Goal: Task Accomplishment & Management: Use online tool/utility

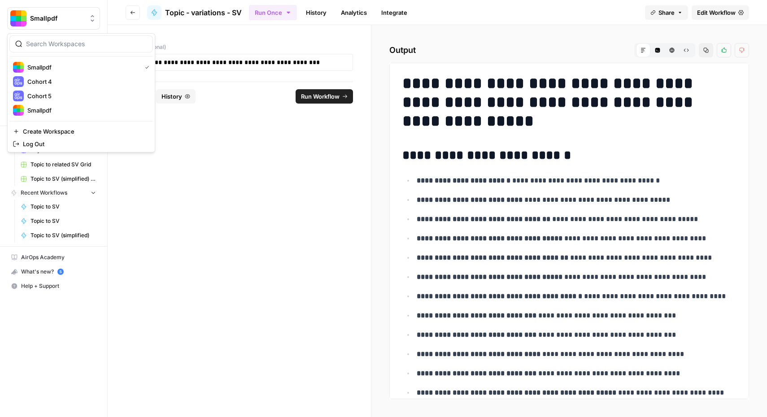
click at [31, 16] on span "Smallpdf" at bounding box center [57, 18] width 54 height 9
click at [42, 93] on span "Cohort 5" at bounding box center [86, 96] width 118 height 9
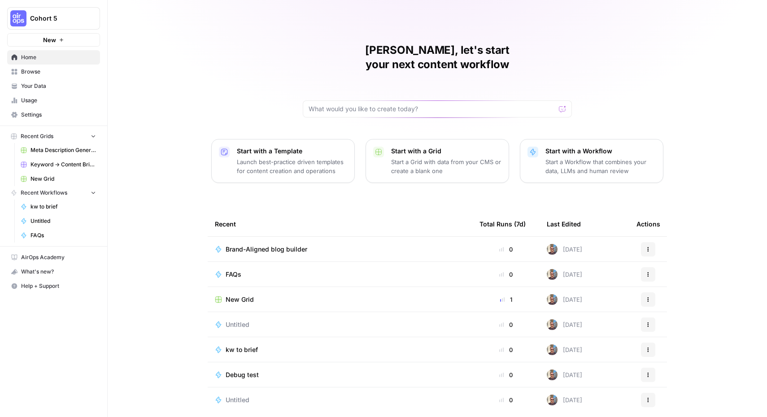
click at [52, 84] on span "Your Data" at bounding box center [58, 86] width 75 height 8
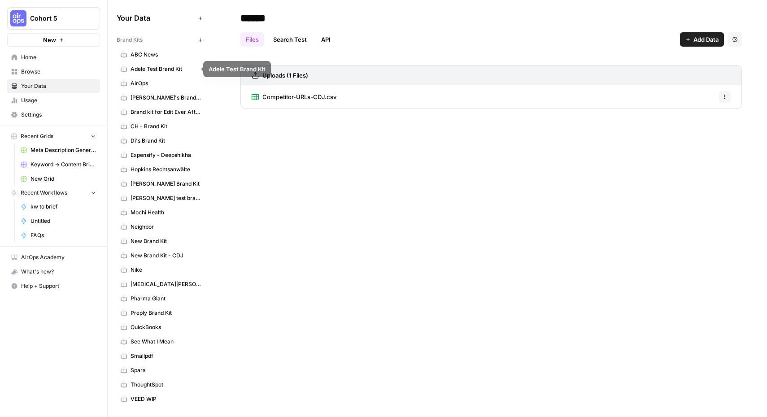
click at [49, 70] on span "Browse" at bounding box center [58, 72] width 75 height 8
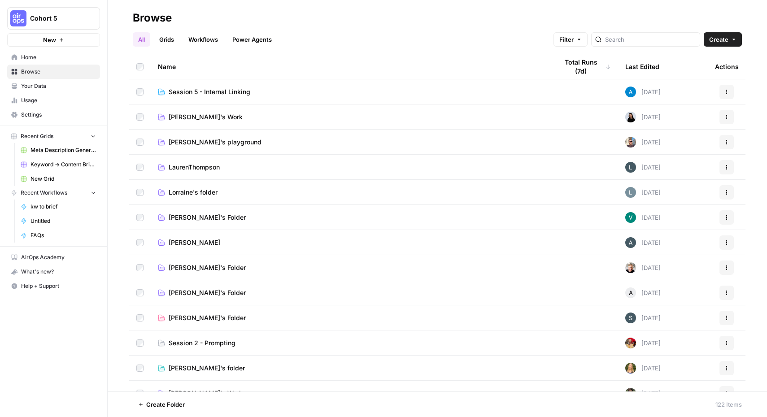
click at [184, 149] on td "[PERSON_NAME]'s playground" at bounding box center [351, 142] width 400 height 25
click at [188, 144] on span "[PERSON_NAME]'s playground" at bounding box center [215, 142] width 93 height 9
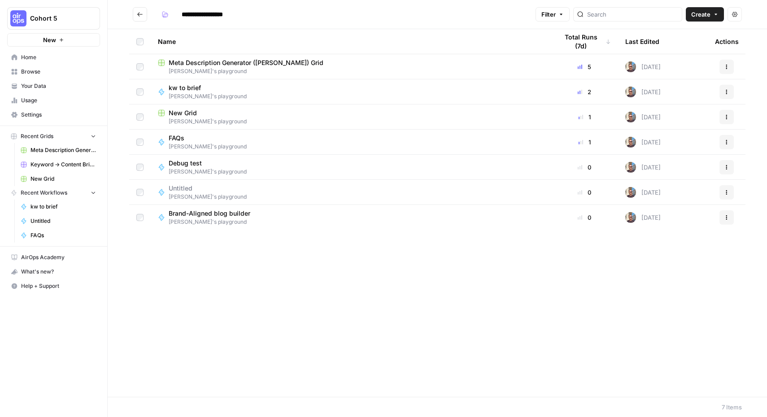
click at [189, 89] on span "kw to brief" at bounding box center [204, 87] width 71 height 9
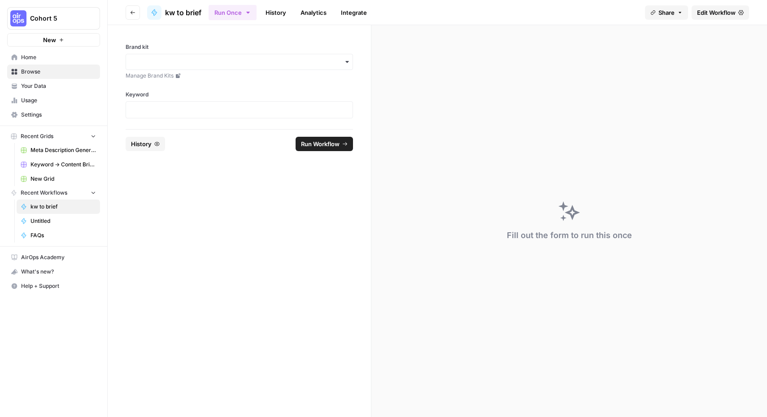
click at [729, 12] on span "Edit Workflow" at bounding box center [716, 12] width 39 height 9
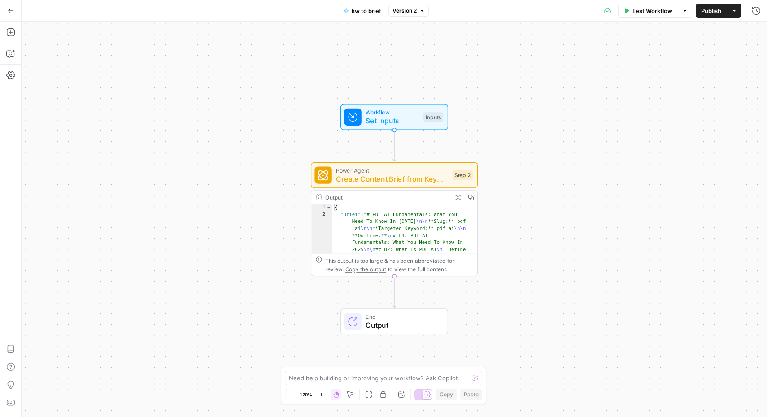
click at [9, 13] on icon "button" at bounding box center [11, 11] width 6 height 6
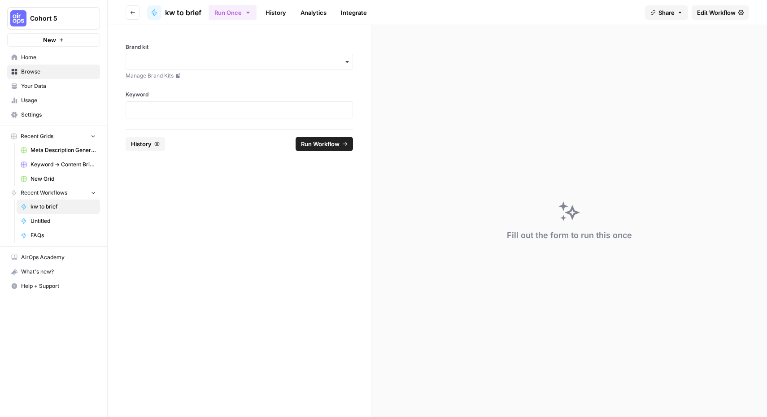
click at [31, 71] on span "Browse" at bounding box center [58, 72] width 75 height 8
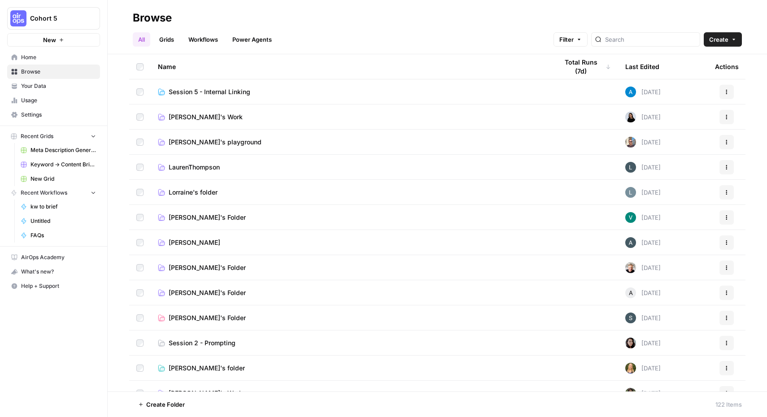
click at [196, 145] on span "[PERSON_NAME]'s playground" at bounding box center [215, 142] width 93 height 9
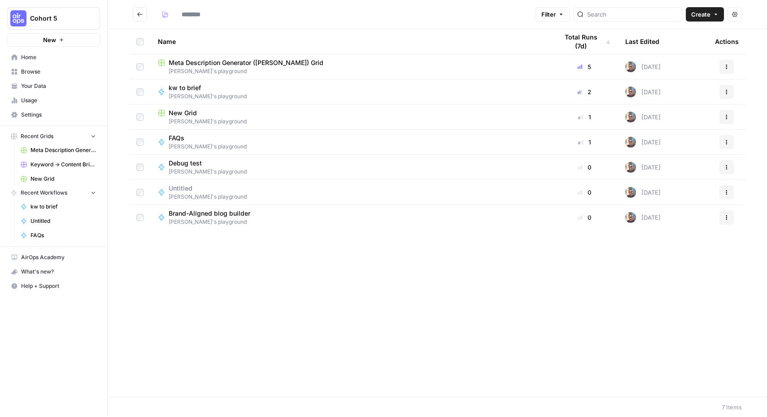
type input "**********"
click at [180, 86] on span "kw to brief" at bounding box center [204, 87] width 71 height 9
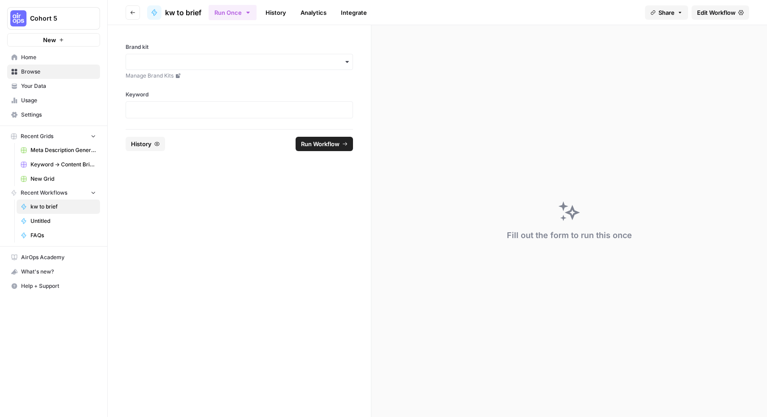
click at [708, 16] on span "Edit Workflow" at bounding box center [716, 12] width 39 height 9
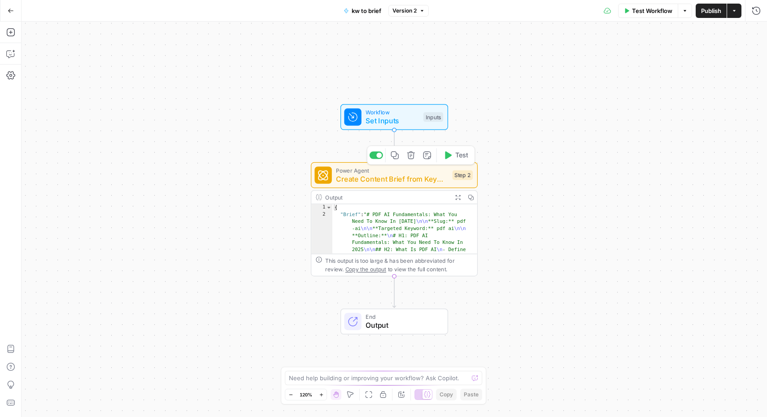
click at [390, 176] on span "Create Content Brief from Keyword" at bounding box center [392, 179] width 112 height 11
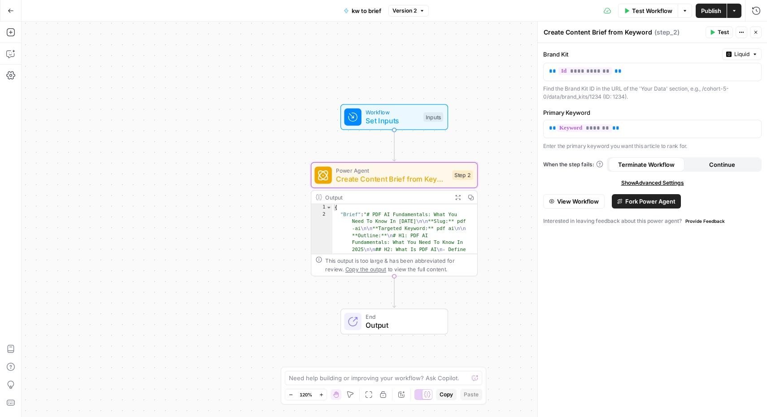
click at [756, 31] on icon "button" at bounding box center [755, 32] width 5 height 5
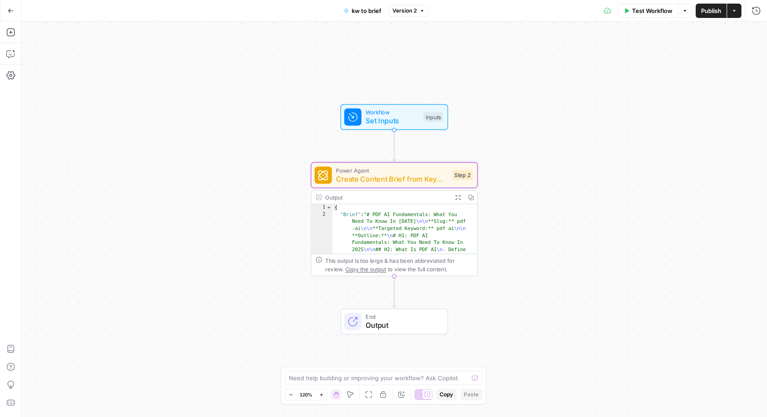
click at [410, 9] on span "Version 2" at bounding box center [405, 11] width 24 height 8
click at [418, 55] on span "Version 1" at bounding box center [462, 52] width 133 height 9
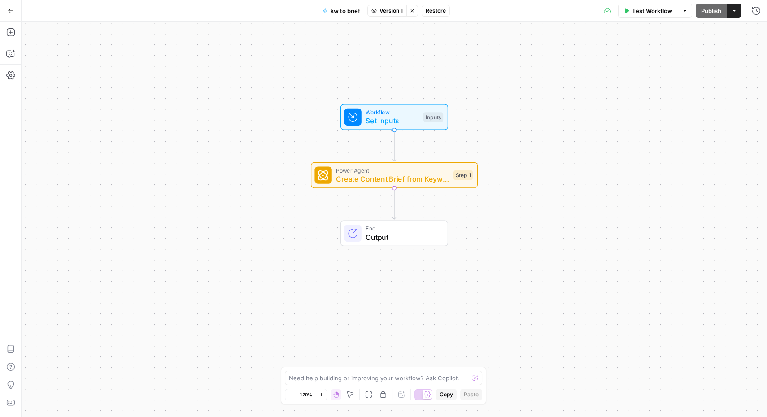
click at [400, 11] on span "Version 1" at bounding box center [391, 11] width 23 height 8
click at [402, 25] on button "Version 2 Default 1 day ago by Filip Malypetr" at bounding box center [444, 34] width 144 height 21
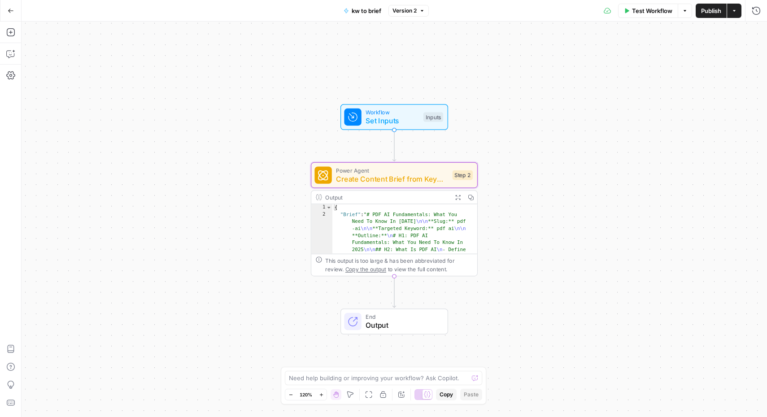
click at [12, 14] on button "Go Back" at bounding box center [11, 11] width 16 height 16
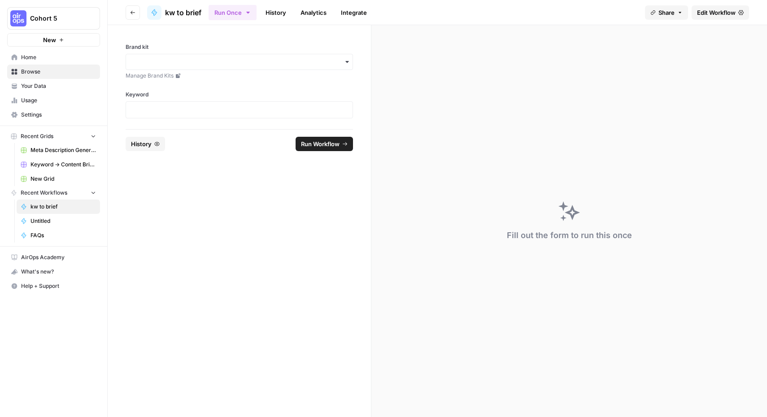
click at [58, 162] on span "Keyword -> Content Brief -> Article" at bounding box center [64, 165] width 66 height 8
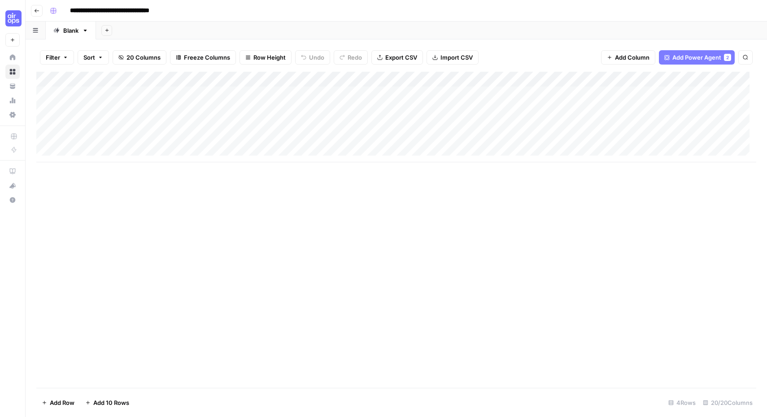
click at [85, 32] on icon "button" at bounding box center [85, 30] width 6 height 6
click at [122, 59] on span "Duplicate Sheet" at bounding box center [121, 60] width 43 height 9
click at [322, 79] on div "Add Column" at bounding box center [396, 87] width 720 height 30
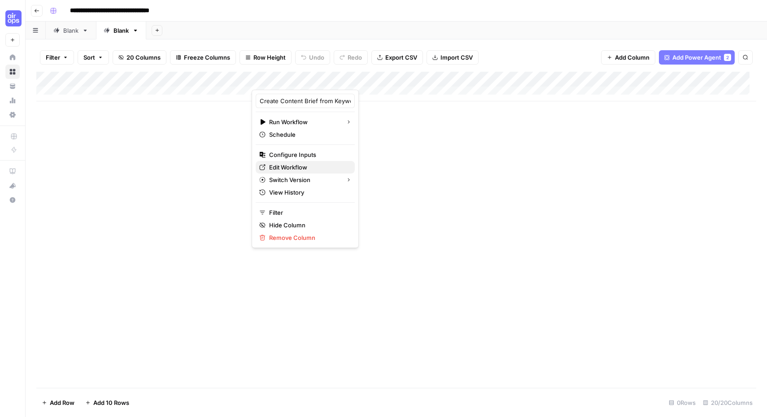
click at [289, 167] on span "Edit Workflow" at bounding box center [308, 167] width 79 height 9
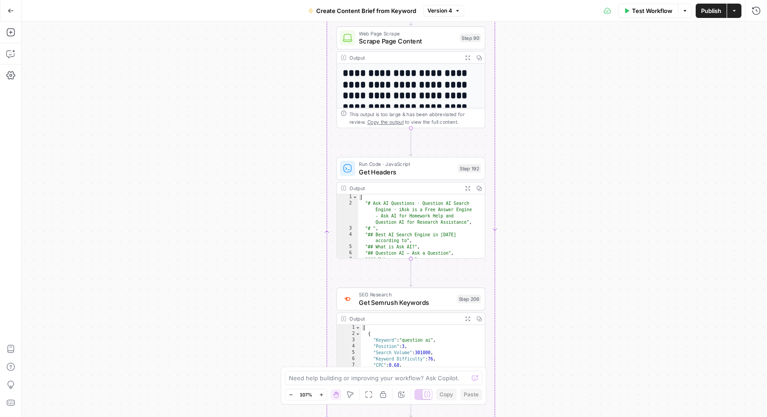
scroll to position [131, 0]
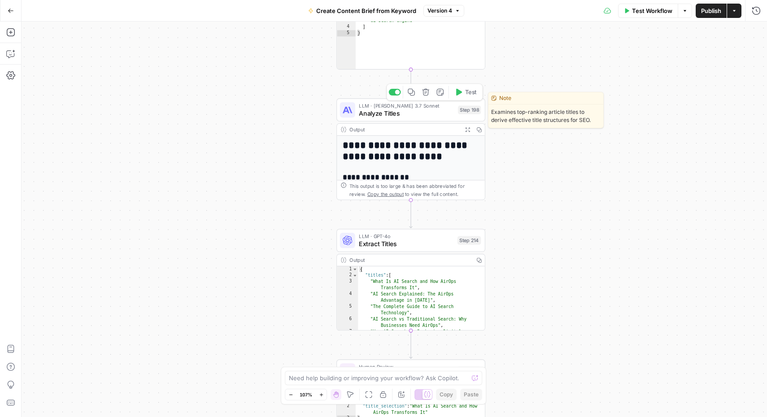
click at [374, 112] on span "Analyze Titles" at bounding box center [406, 113] width 95 height 9
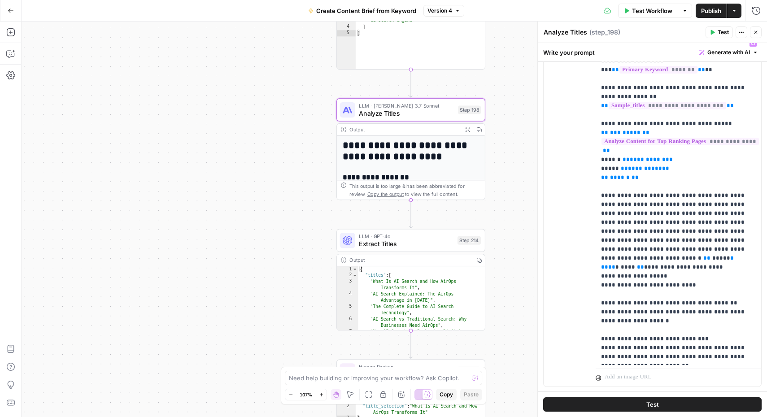
scroll to position [151, 0]
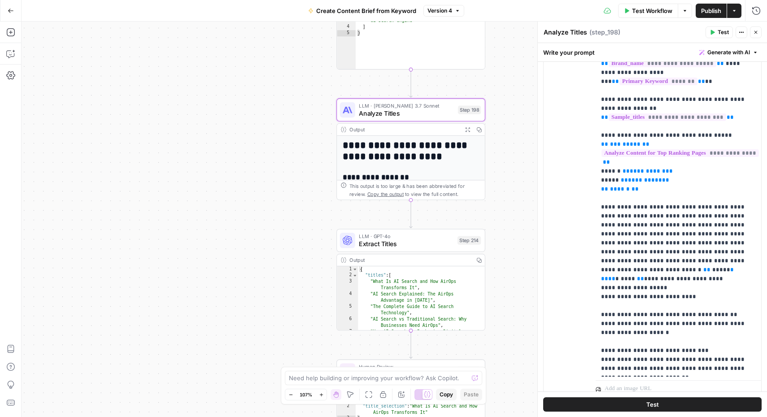
click at [11, 8] on icon "button" at bounding box center [11, 11] width 6 height 6
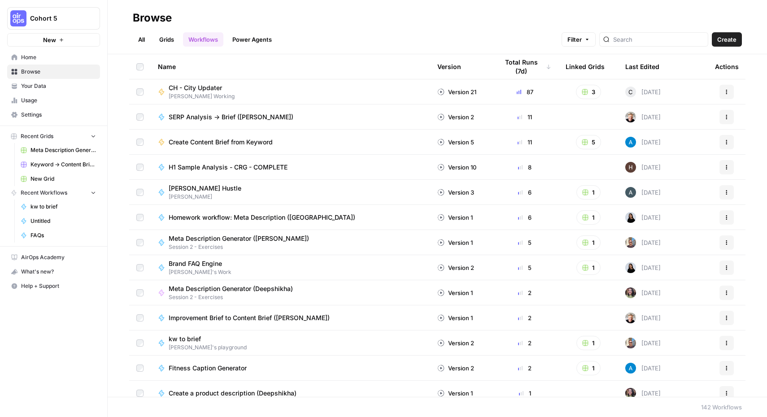
click at [50, 86] on span "Your Data" at bounding box center [58, 86] width 75 height 8
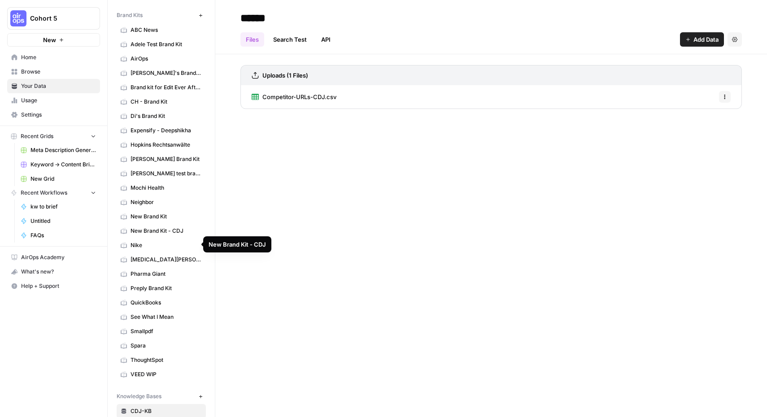
scroll to position [94, 0]
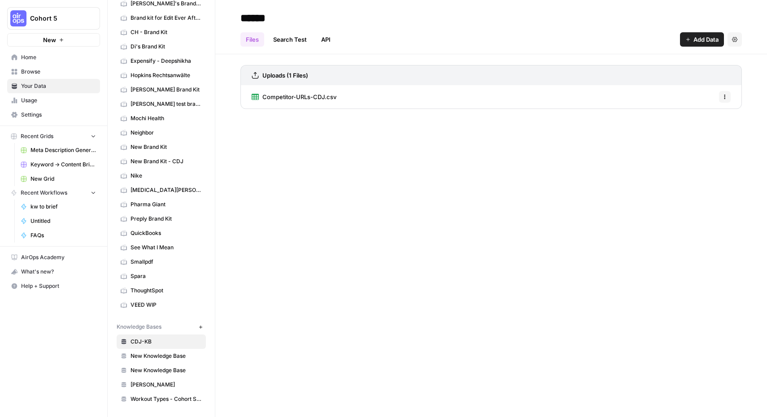
click at [198, 325] on icon "button" at bounding box center [200, 327] width 5 height 5
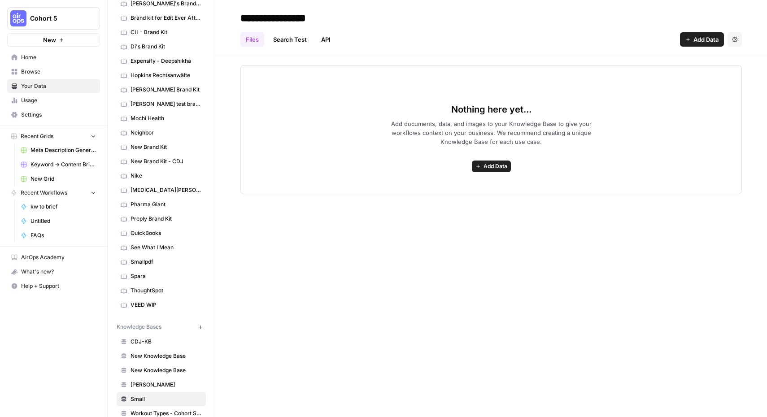
type input "**********"
click at [419, 239] on div "**********" at bounding box center [491, 208] width 552 height 417
click at [503, 203] on div "**********" at bounding box center [491, 208] width 552 height 417
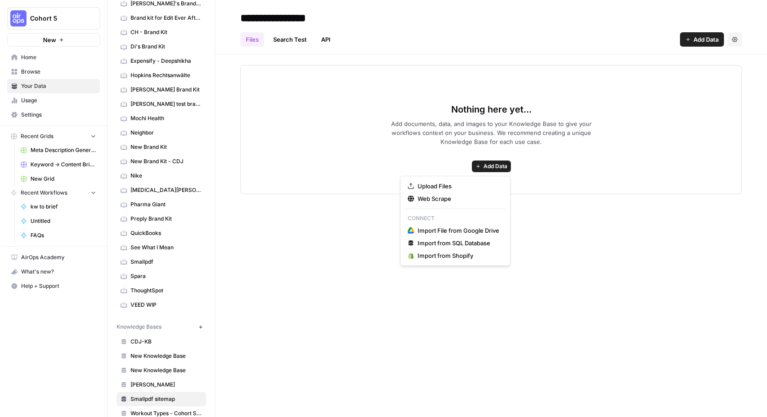
click at [484, 162] on span "Add Data" at bounding box center [496, 166] width 24 height 8
click at [448, 199] on span "Web Scrape" at bounding box center [459, 198] width 82 height 9
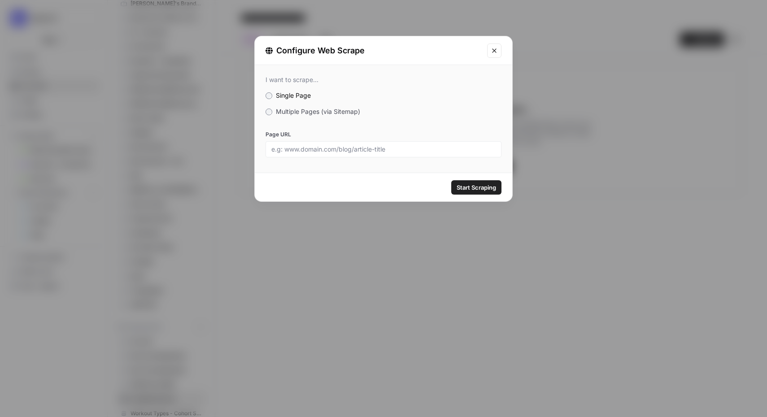
click at [328, 111] on span "Multiple Pages (via Sitemap)" at bounding box center [318, 112] width 84 height 8
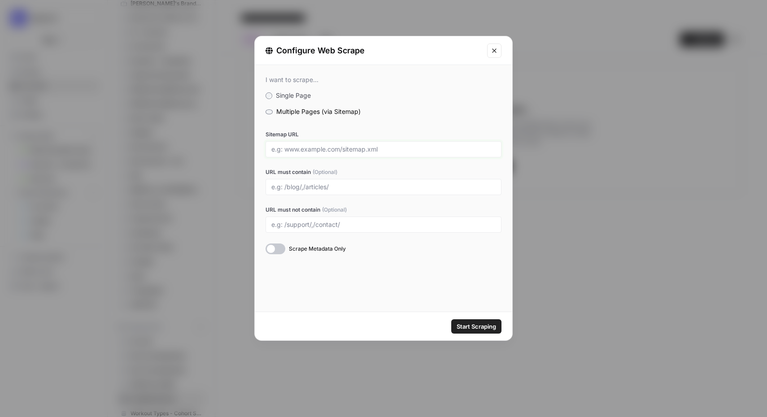
click at [345, 152] on input "Sitemap URL" at bounding box center [383, 149] width 224 height 8
click at [360, 289] on div "I want to scrape... Single Page Multiple Pages (via Sitemap) Sitemap URL www.sm…" at bounding box center [384, 188] width 258 height 247
click at [478, 326] on span "Start Scraping" at bounding box center [476, 326] width 39 height 9
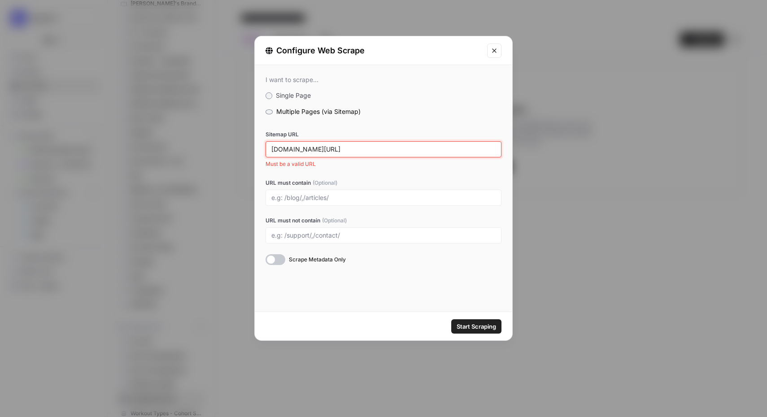
click at [380, 148] on input "www.smallpdf.com/sitemap.xml" at bounding box center [383, 149] width 224 height 8
type input "smallpdf.com/sitemap.xml"
click at [451, 319] on button "Start Scraping" at bounding box center [476, 326] width 50 height 14
click at [486, 329] on span "Start Scraping" at bounding box center [476, 326] width 39 height 9
click at [481, 326] on span "Start Scraping" at bounding box center [476, 326] width 39 height 9
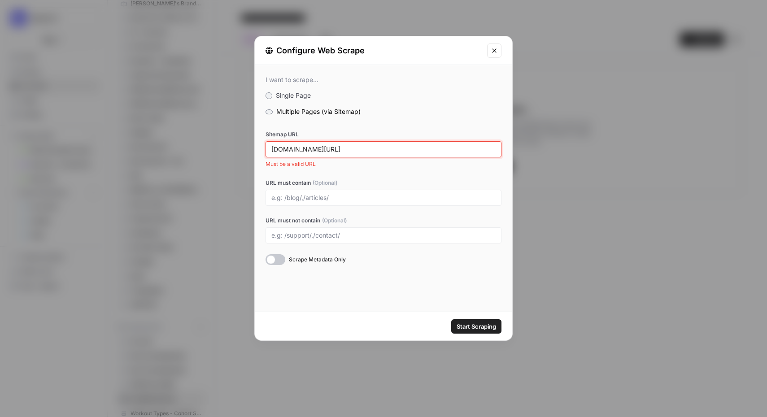
click at [334, 148] on input "smallpdf.com/sitemap.xml" at bounding box center [383, 149] width 224 height 8
paste input "https://"
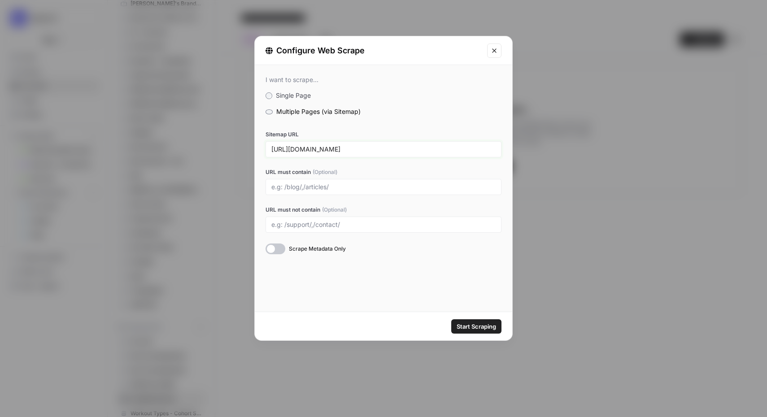
type input "https://smallpdf.com/sitemap.xml"
click at [475, 325] on span "Start Scraping" at bounding box center [476, 326] width 39 height 9
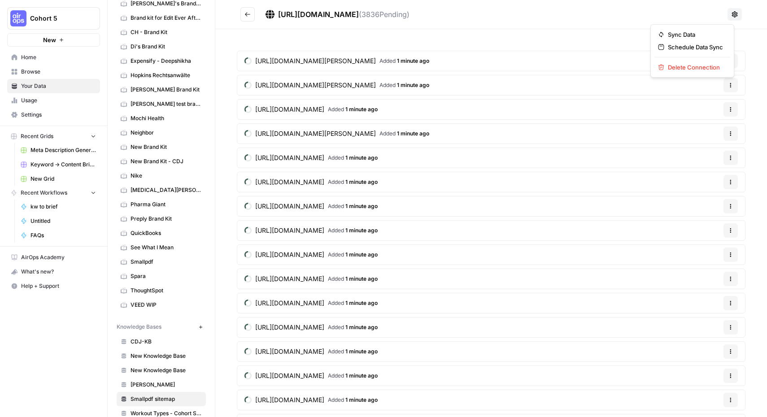
click at [731, 13] on icon at bounding box center [734, 14] width 7 height 7
click at [553, 16] on h2 "https://smallpdf.com/sitemap.xml ( 3836 Pending)" at bounding box center [483, 14] width 484 height 14
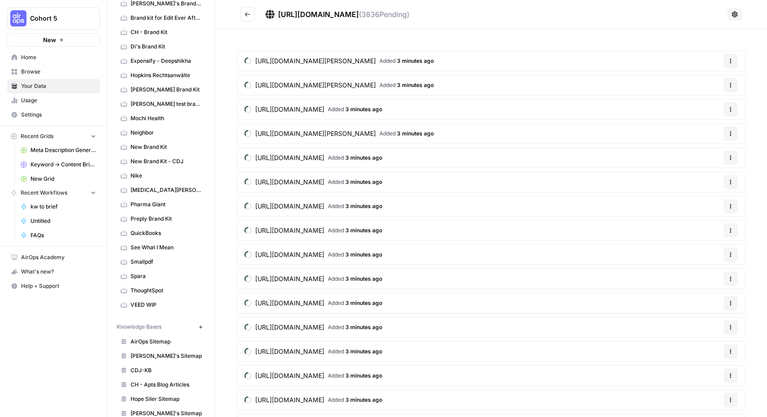
click at [36, 74] on span "Browse" at bounding box center [58, 72] width 75 height 8
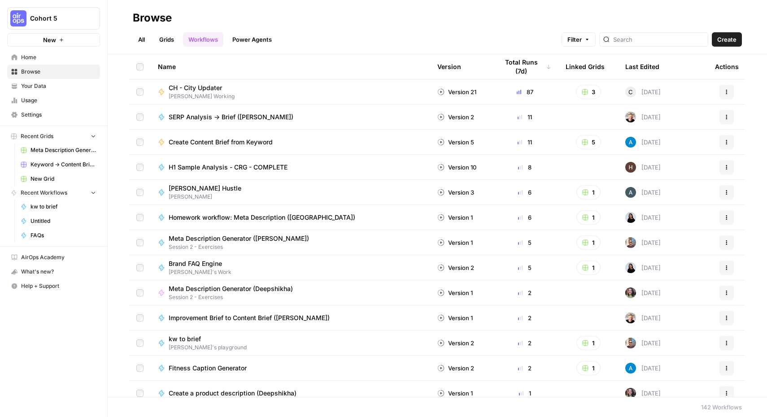
click at [735, 42] on span "Create" at bounding box center [726, 39] width 19 height 9
click at [175, 43] on link "Grids" at bounding box center [167, 39] width 26 height 14
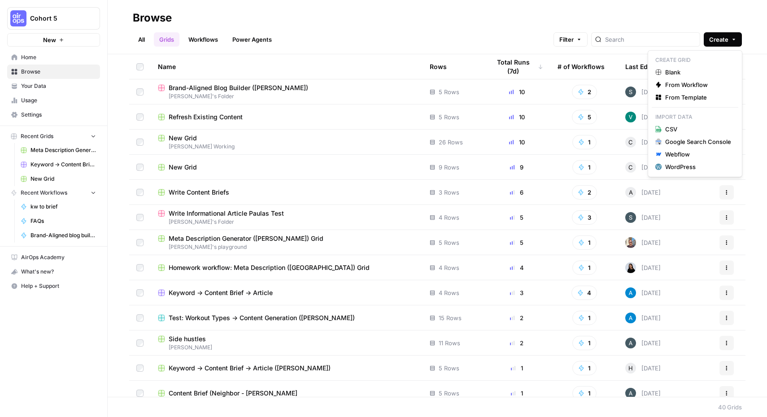
click at [736, 43] on button "Create" at bounding box center [723, 39] width 38 height 14
click at [688, 74] on span "Blank" at bounding box center [698, 72] width 66 height 9
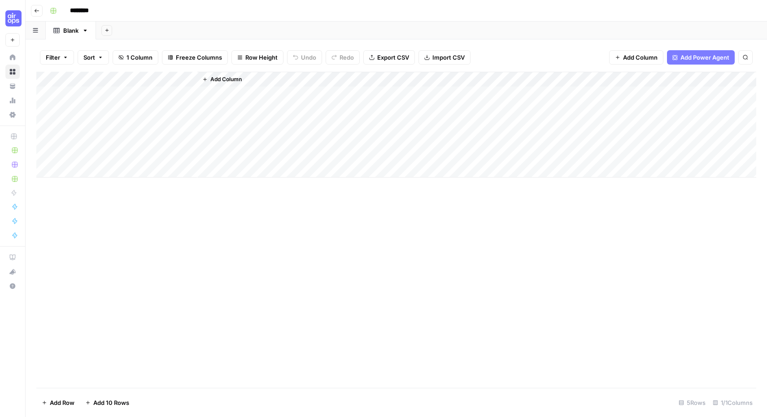
click at [93, 10] on input "********" at bounding box center [91, 11] width 50 height 14
type input "**********"
click at [115, 79] on div "Add Column" at bounding box center [396, 125] width 720 height 106
click at [103, 99] on input "Title" at bounding box center [121, 100] width 91 height 9
type input "Keyword"
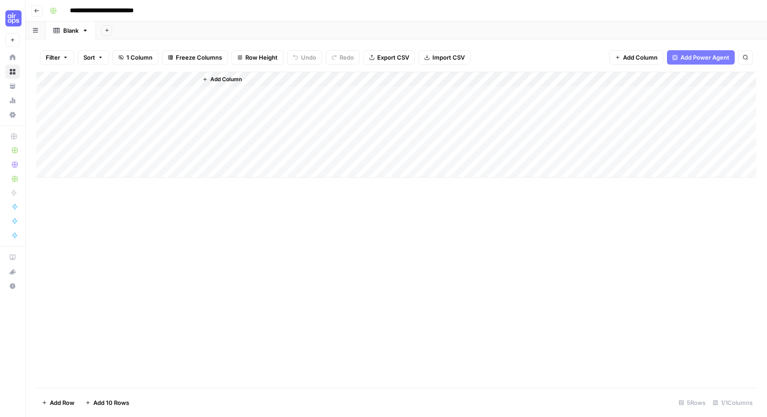
click at [245, 96] on div "Add Column" at bounding box center [476, 125] width 559 height 106
click at [178, 223] on div "Add Column" at bounding box center [396, 230] width 720 height 316
click at [110, 91] on div "Add Column" at bounding box center [396, 125] width 720 height 106
type textarea "********"
click at [228, 79] on span "Add Column" at bounding box center [225, 79] width 31 height 8
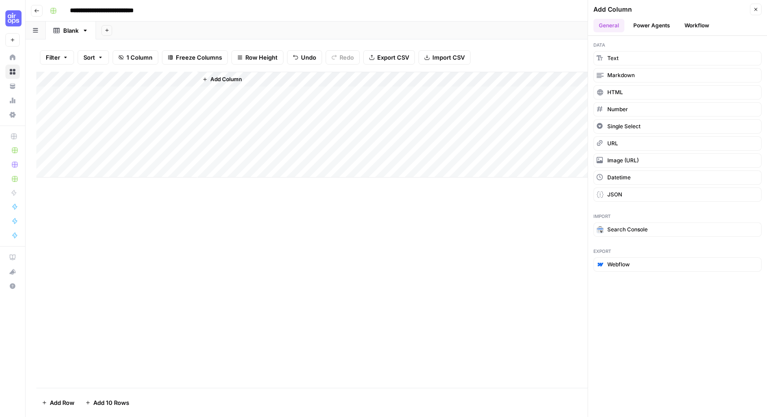
click at [653, 26] on button "Power Agents" at bounding box center [652, 25] width 48 height 13
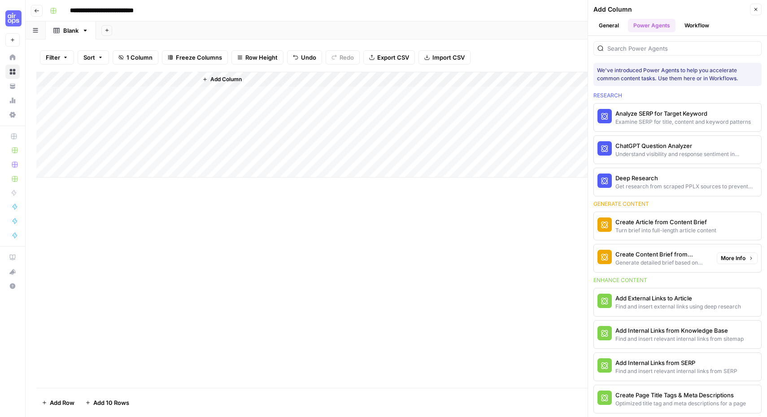
click at [653, 259] on div "Generate detailed brief based on keyword research" at bounding box center [663, 263] width 94 height 8
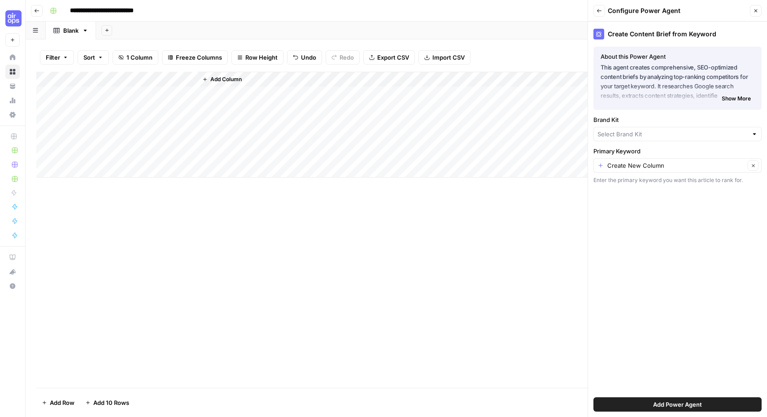
click at [660, 129] on div at bounding box center [678, 134] width 168 height 14
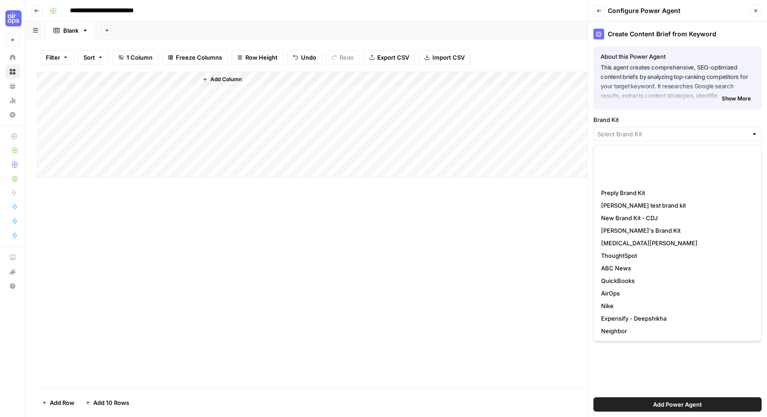
scroll to position [126, 0]
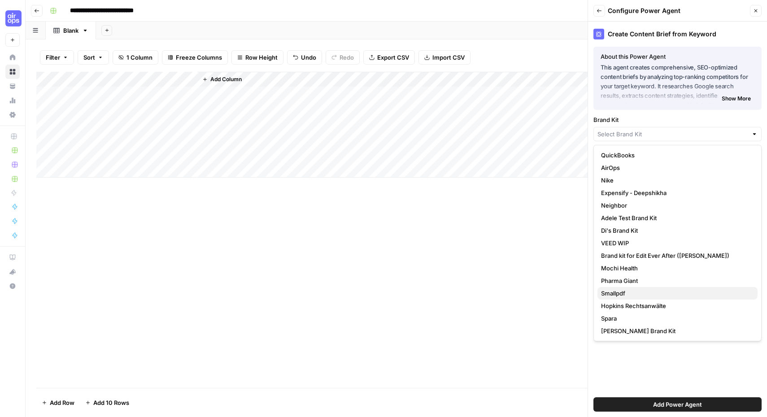
click at [638, 294] on span "Smallpdf" at bounding box center [675, 293] width 149 height 9
type input "Smallpdf"
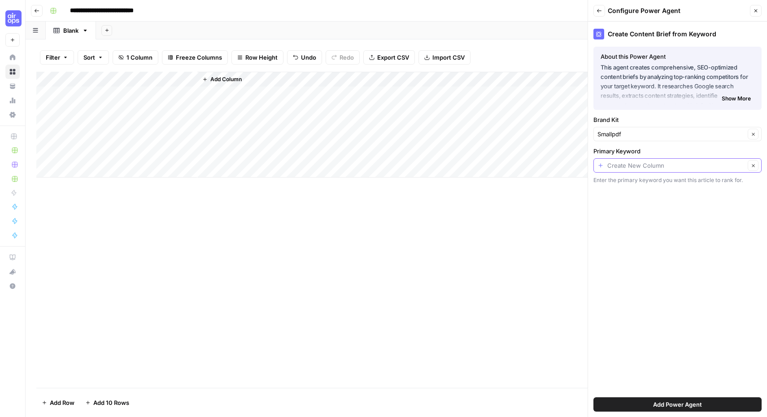
click at [660, 168] on input "Primary Keyword" at bounding box center [677, 165] width 138 height 9
click at [624, 216] on span "Keyword" at bounding box center [670, 215] width 139 height 9
type input "Keyword"
click at [634, 219] on div "Create Content Brief from Keyword About this Power Agent This agent creates com…" at bounding box center [677, 220] width 179 height 396
click at [677, 405] on span "Add Power Agent" at bounding box center [677, 404] width 49 height 9
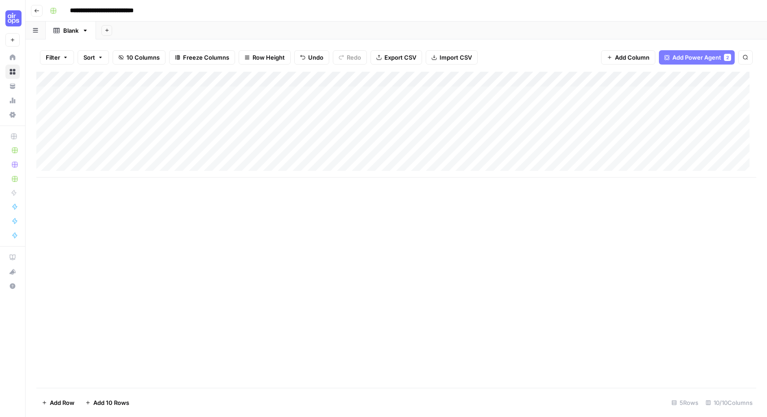
scroll to position [0, 0]
click at [316, 79] on div "Add Column" at bounding box center [396, 125] width 720 height 106
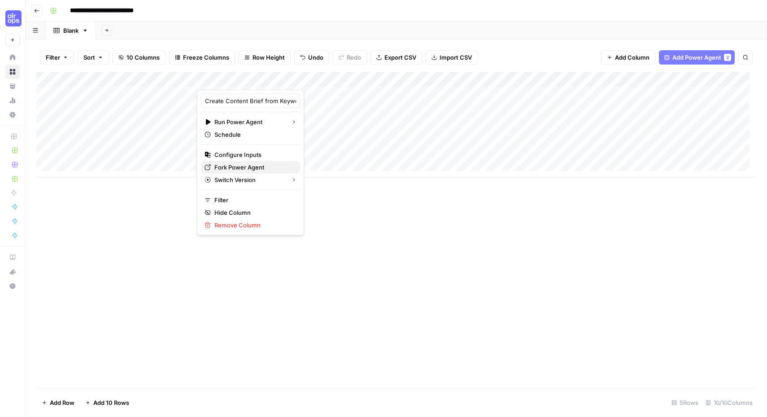
click at [246, 170] on span "Fork Power Agent" at bounding box center [253, 167] width 79 height 9
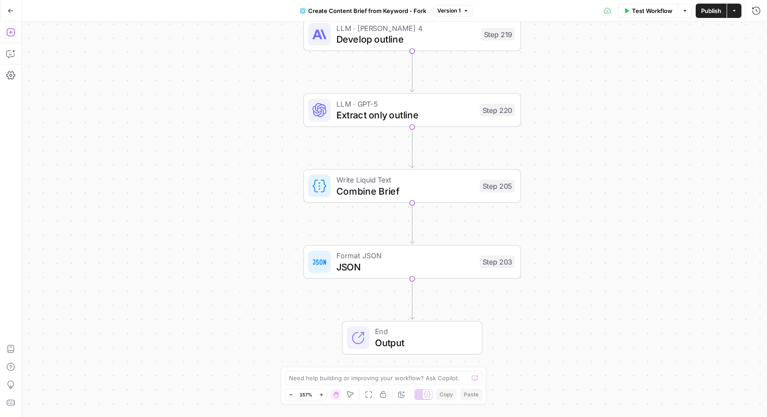
click at [9, 31] on icon "button" at bounding box center [10, 32] width 9 height 9
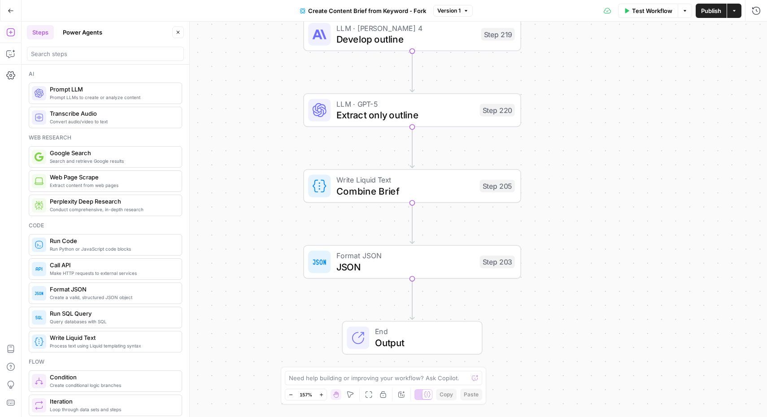
click at [85, 31] on button "Power Agents" at bounding box center [82, 32] width 50 height 14
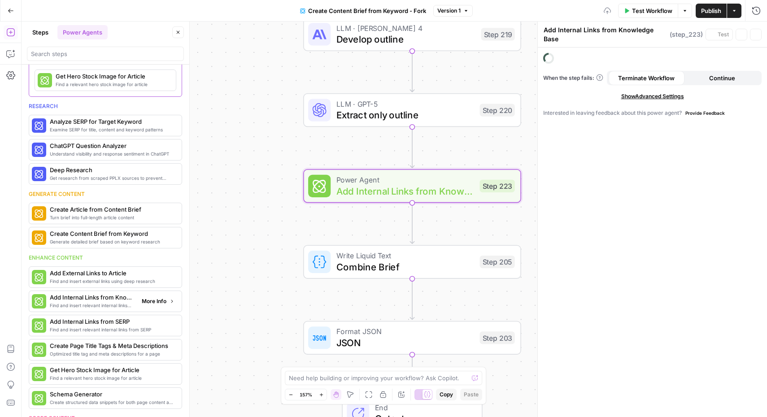
scroll to position [66, 0]
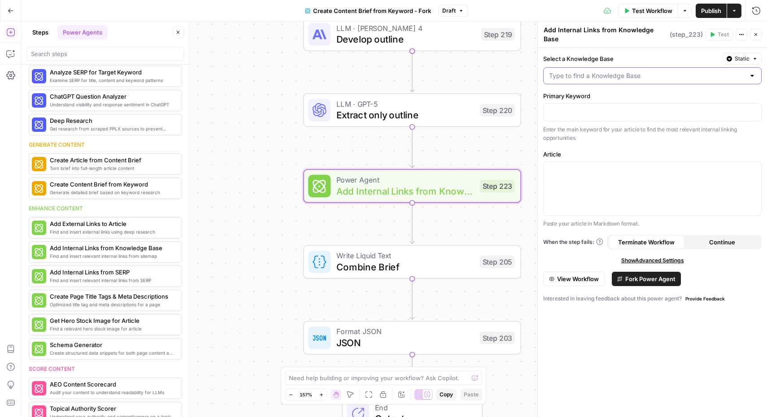
click at [607, 71] on input "Select a Knowledge Base" at bounding box center [647, 75] width 196 height 9
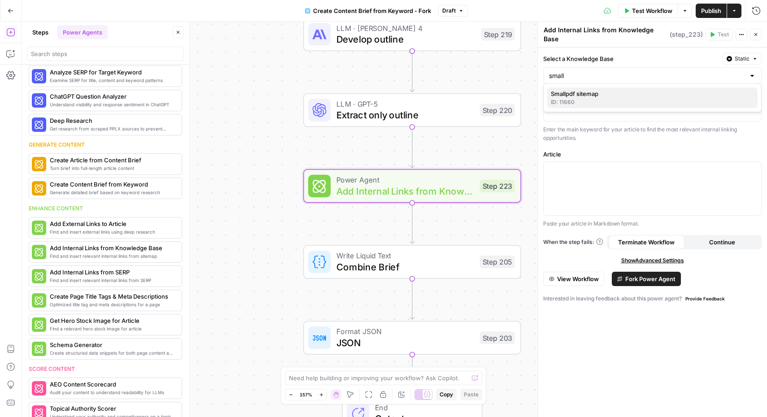
click at [594, 96] on span "Smallpdf sitemap" at bounding box center [651, 93] width 200 height 9
type input "Smallpdf sitemap"
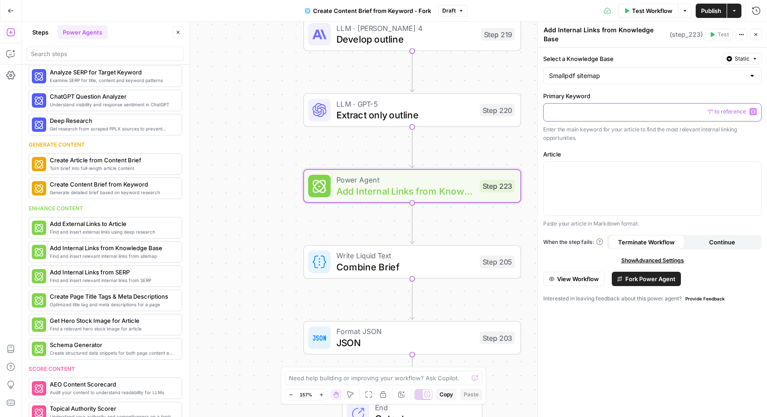
click at [597, 109] on p at bounding box center [652, 111] width 207 height 9
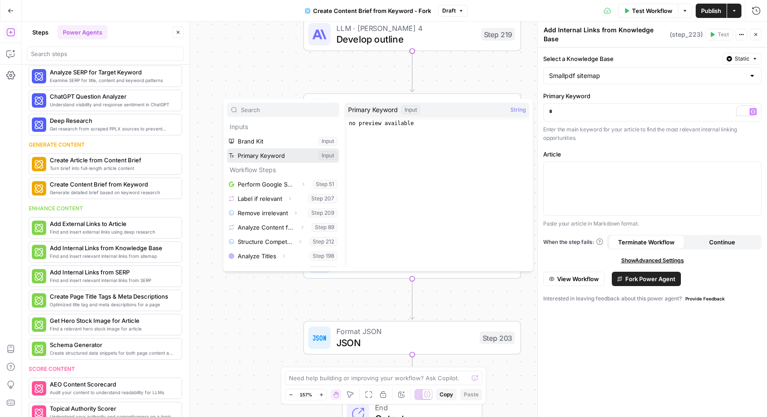
click at [274, 155] on button "Select variable Primary Keyword" at bounding box center [283, 156] width 112 height 14
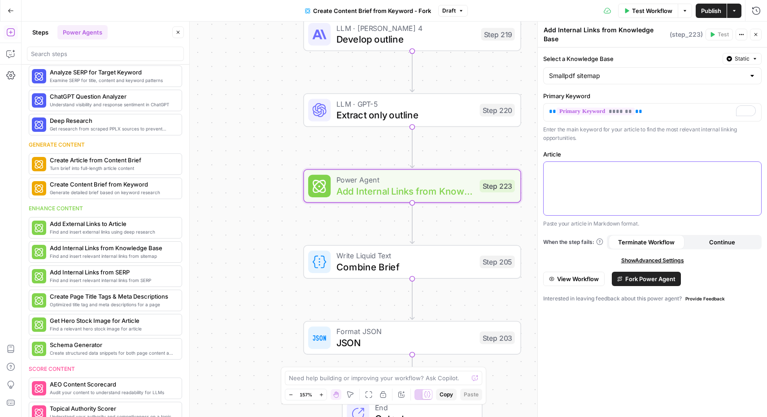
click at [593, 168] on p at bounding box center [652, 170] width 207 height 9
click at [650, 276] on span "Fork Power Agent" at bounding box center [650, 279] width 50 height 9
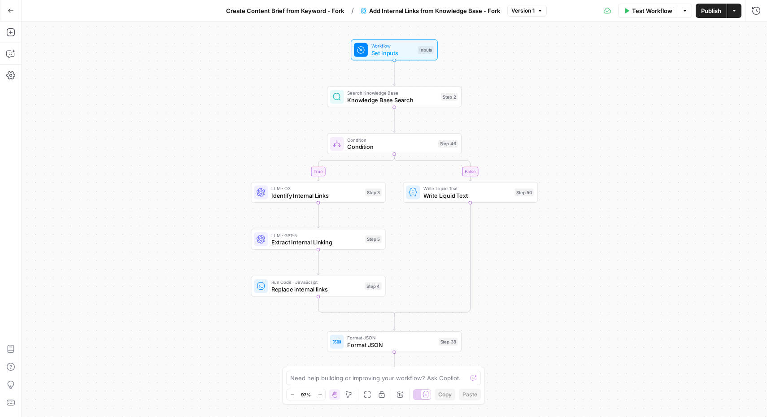
click at [381, 95] on span "Search Knowledge Base" at bounding box center [392, 92] width 90 height 7
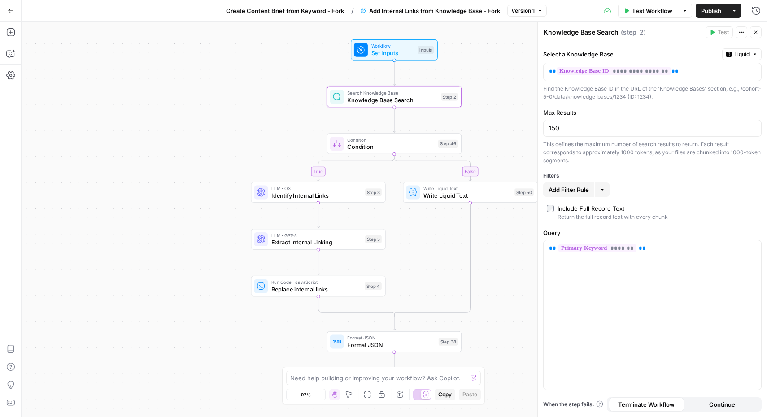
click at [315, 191] on span "LLM · O3" at bounding box center [316, 188] width 90 height 7
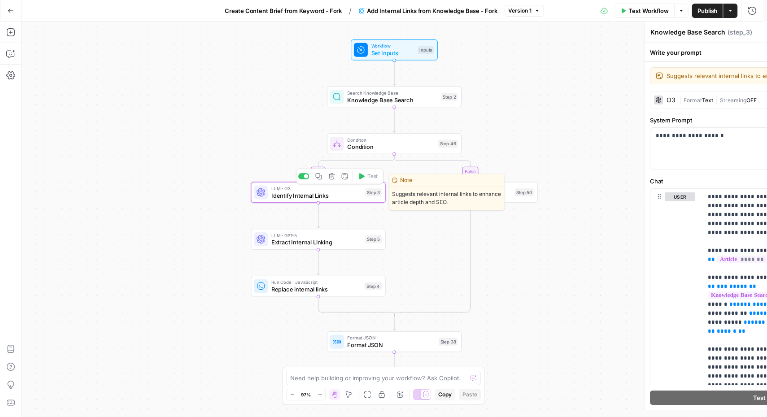
type textarea "Identify Internal Links"
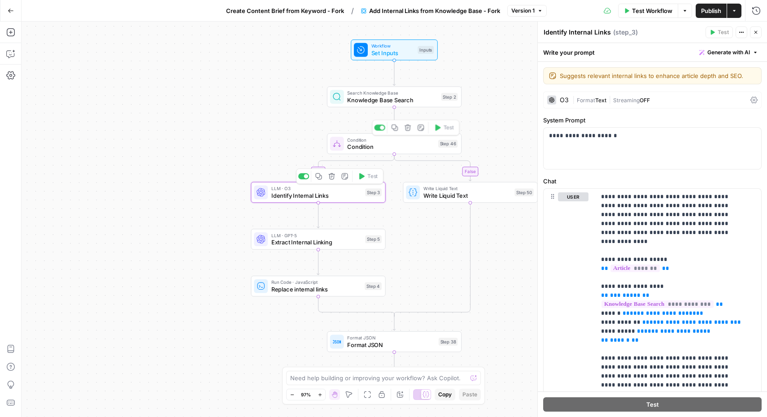
click at [374, 142] on span "Condition" at bounding box center [390, 139] width 87 height 7
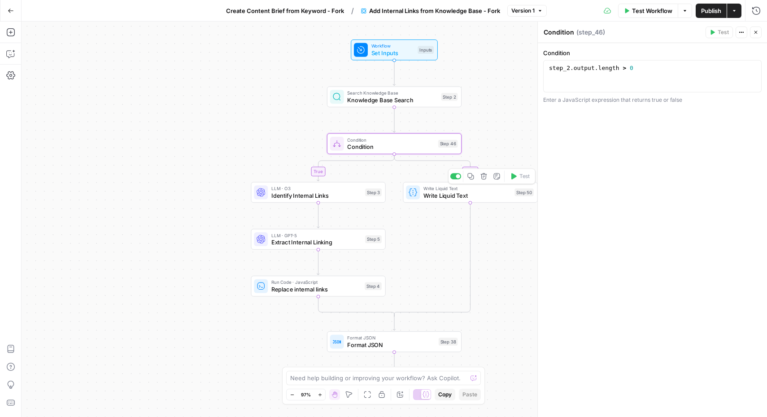
click at [445, 199] on span "Write Liquid Text" at bounding box center [468, 195] width 88 height 9
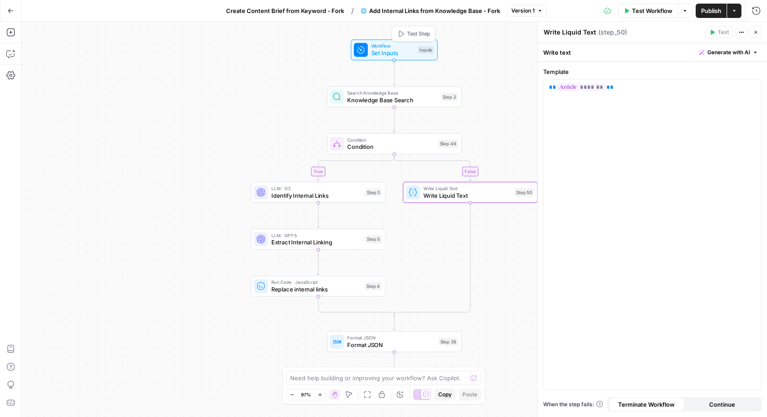
click at [398, 50] on span "Set Inputs" at bounding box center [393, 52] width 43 height 9
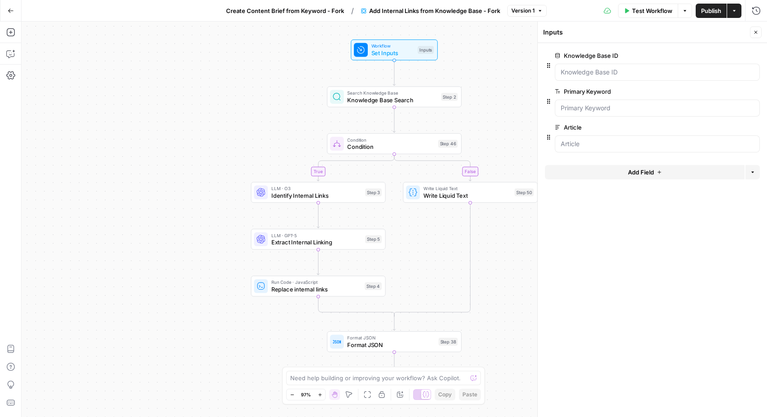
click at [757, 125] on icon "button" at bounding box center [754, 127] width 5 height 5
click at [374, 101] on span "Knowledge Base Search" at bounding box center [392, 100] width 90 height 9
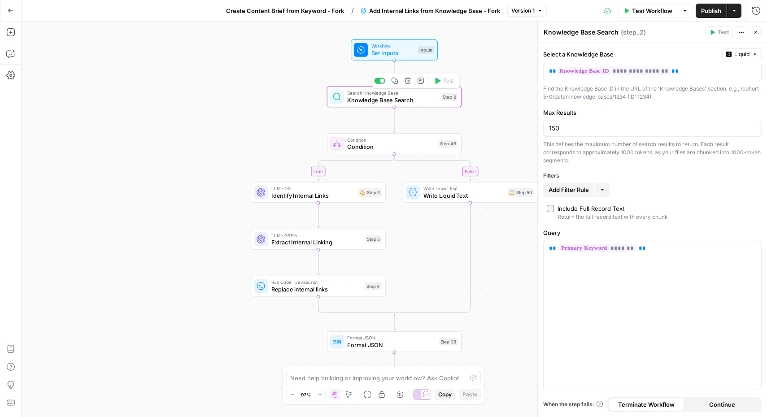
click at [396, 101] on span "Knowledge Base Search" at bounding box center [392, 100] width 90 height 9
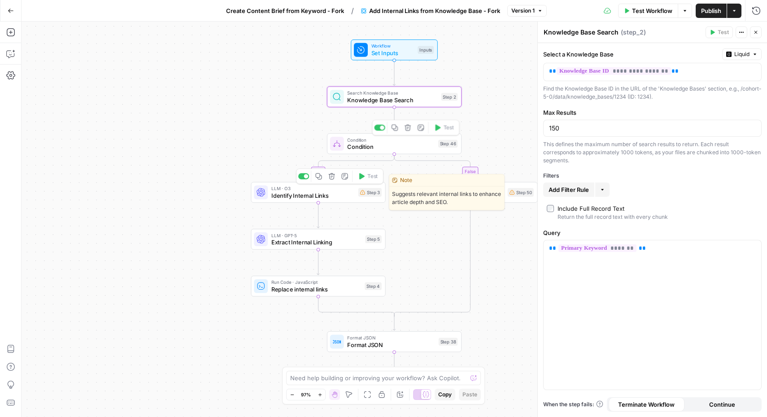
click at [381, 145] on span "Condition" at bounding box center [390, 147] width 87 height 9
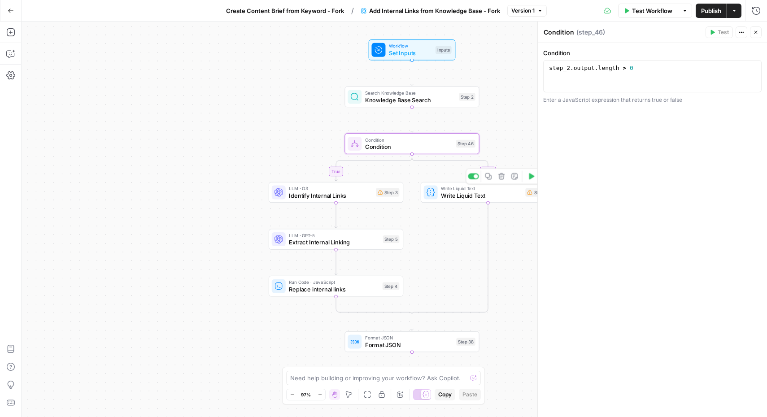
click at [496, 194] on span "Write Liquid Text" at bounding box center [481, 195] width 81 height 9
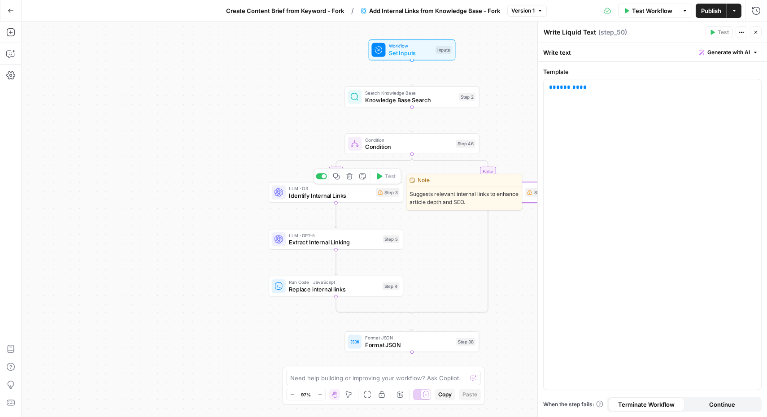
click at [317, 197] on span "Identify Internal Links" at bounding box center [330, 195] width 83 height 9
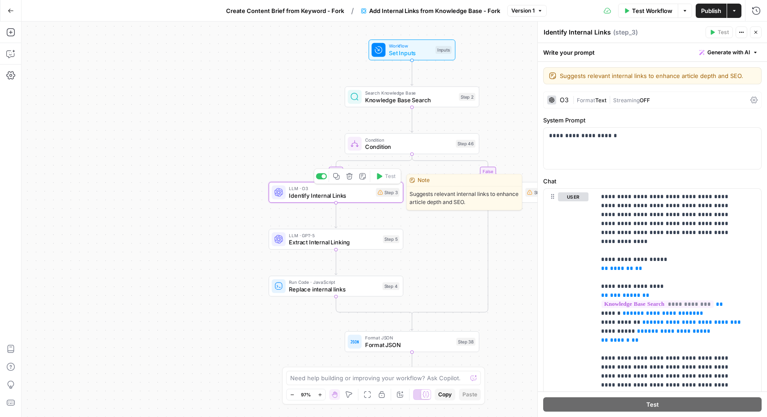
click at [355, 194] on span "Identify Internal Links" at bounding box center [330, 195] width 83 height 9
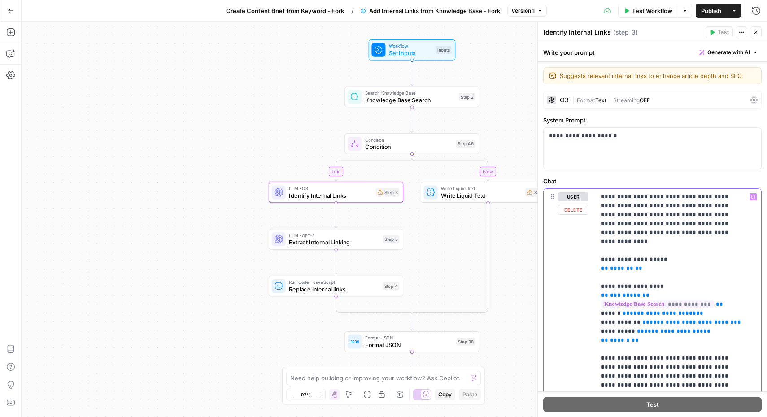
click at [690, 197] on p "**********" at bounding box center [671, 416] width 141 height 449
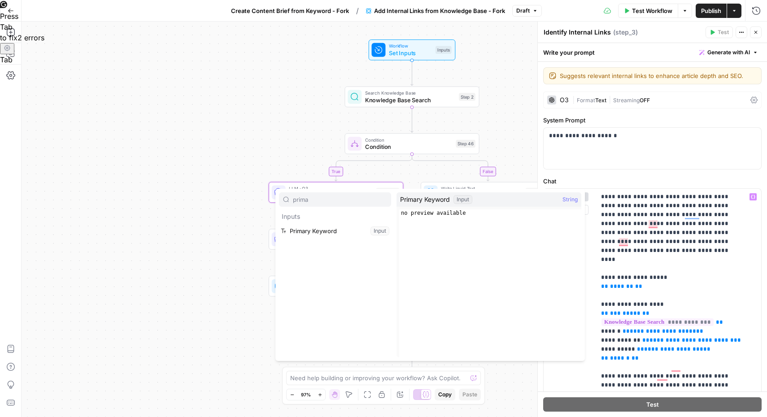
type input "prima"
click at [347, 229] on button "Select variable Primary Keyword" at bounding box center [335, 231] width 112 height 14
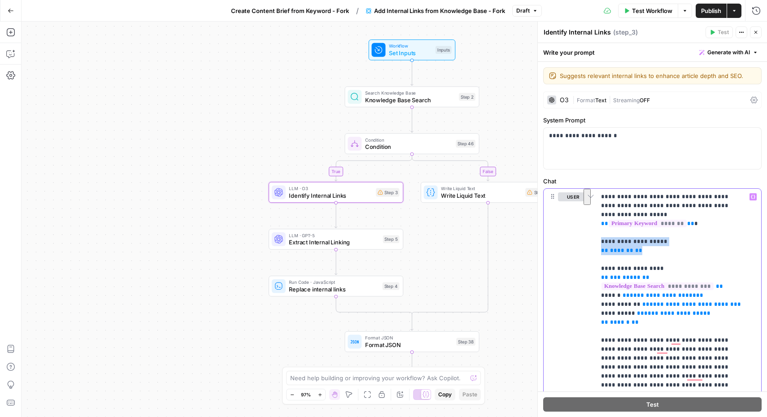
drag, startPoint x: 613, startPoint y: 236, endPoint x: 596, endPoint y: 233, distance: 17.7
click at [596, 233] on div "**********" at bounding box center [652, 230] width 229 height 374
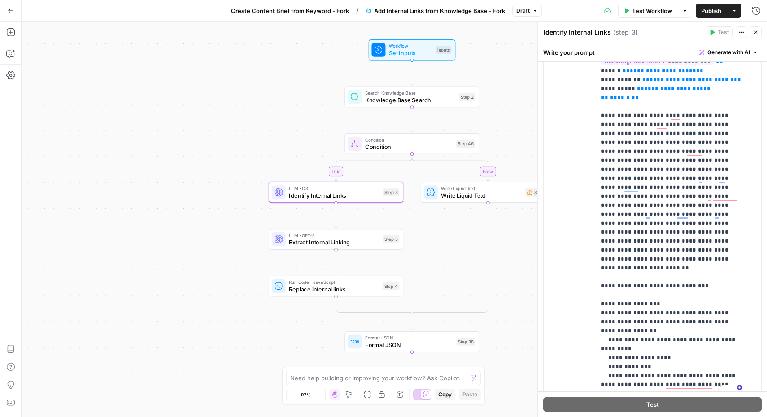
scroll to position [210, 0]
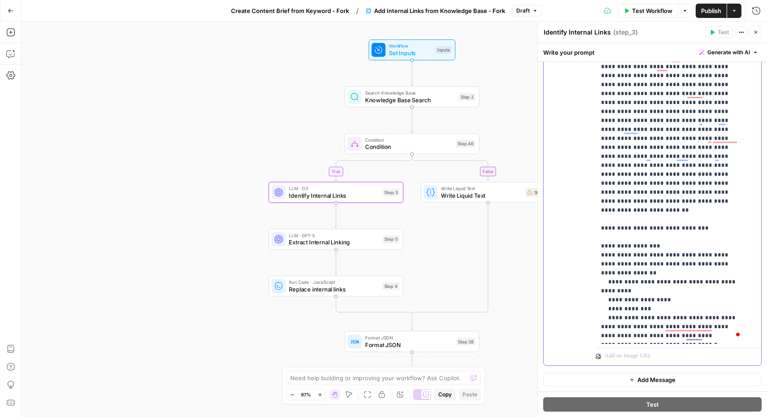
click at [676, 210] on p "**********" at bounding box center [671, 139] width 141 height 404
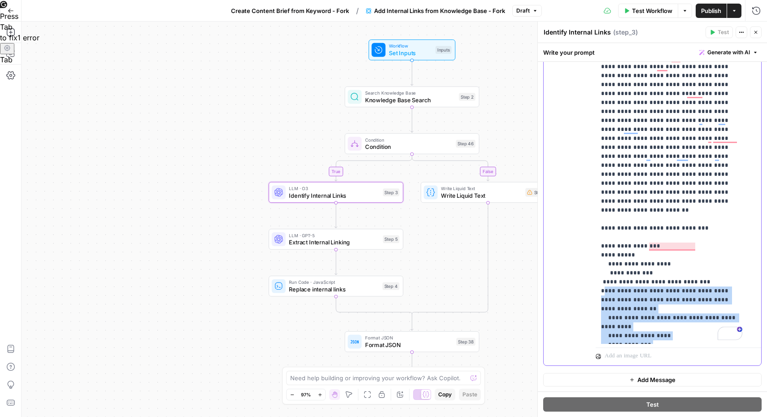
drag, startPoint x: 649, startPoint y: 321, endPoint x: 603, endPoint y: 254, distance: 81.3
click at [603, 254] on p "**********" at bounding box center [671, 157] width 141 height 440
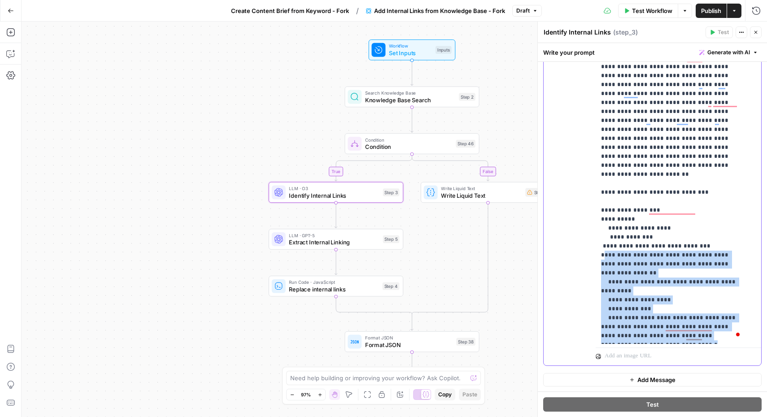
click at [713, 298] on p "**********" at bounding box center [671, 121] width 141 height 440
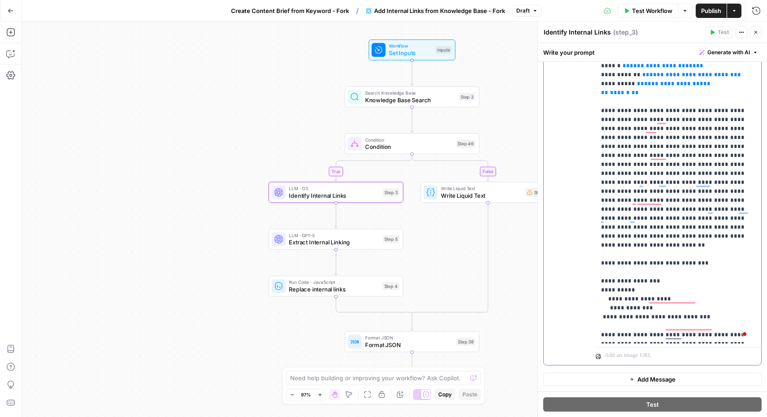
scroll to position [193, 0]
click at [682, 300] on p "**********" at bounding box center [675, 169] width 148 height 341
click at [697, 5] on button "Publish" at bounding box center [711, 11] width 31 height 14
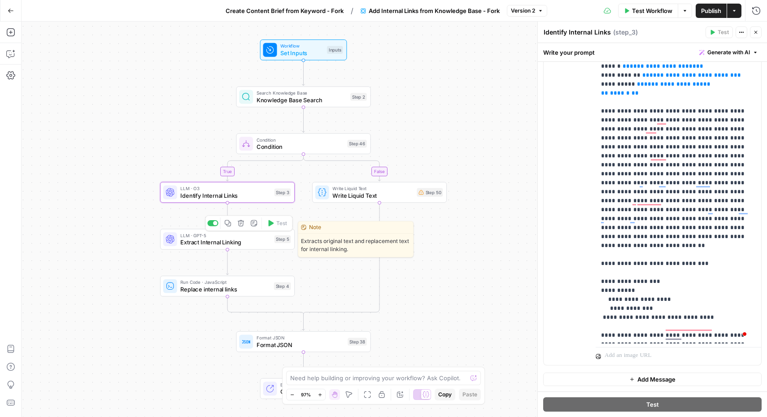
click at [222, 248] on div "LLM · GPT-5 Extract Internal Linking Step 5 Copy step Delete step Edit Note Test" at bounding box center [227, 239] width 135 height 21
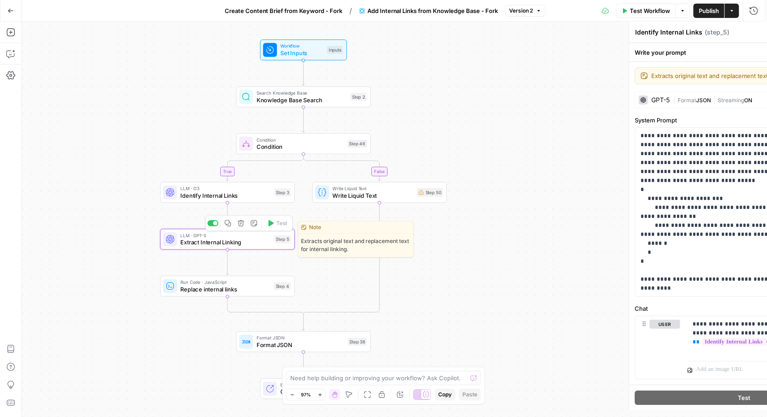
type textarea "Extract Internal Linking"
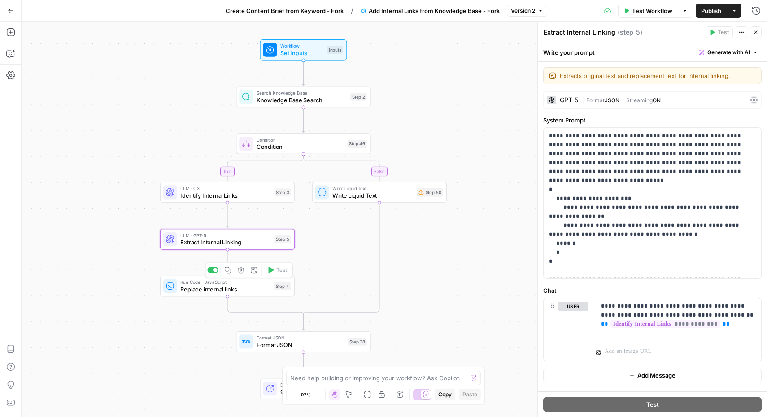
click at [210, 289] on span "Replace internal links" at bounding box center [225, 289] width 90 height 9
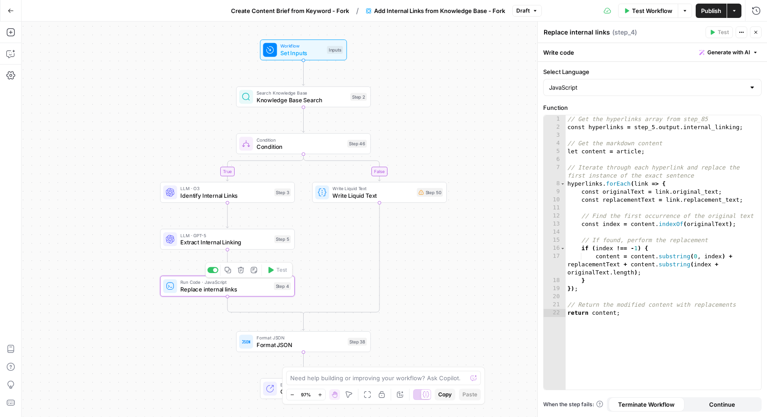
click at [241, 270] on icon "button" at bounding box center [241, 270] width 6 height 6
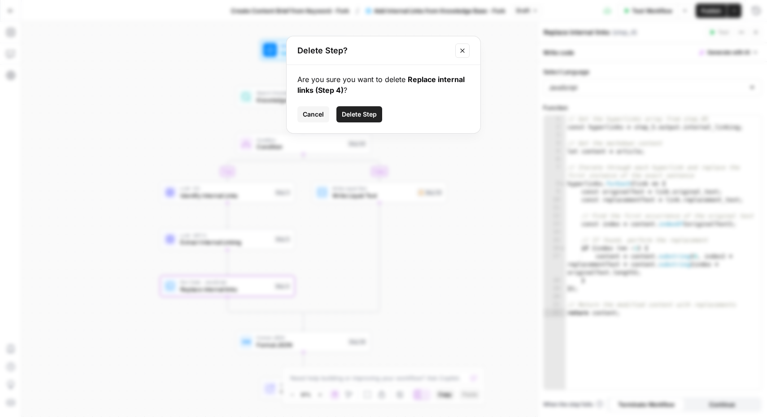
click at [366, 115] on span "Delete Step" at bounding box center [359, 114] width 35 height 9
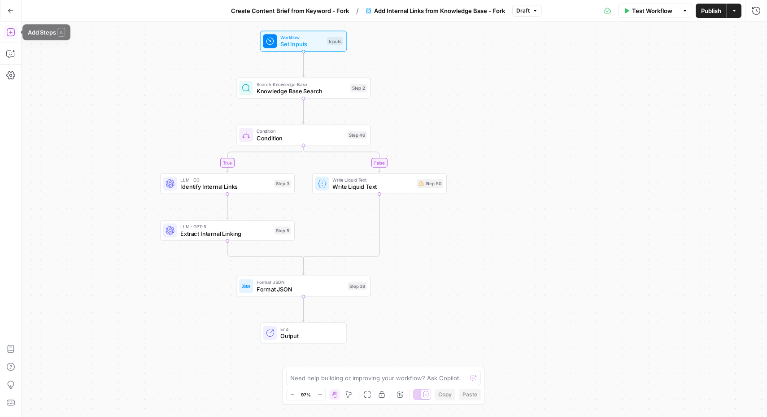
click at [12, 31] on icon "button" at bounding box center [10, 32] width 9 height 9
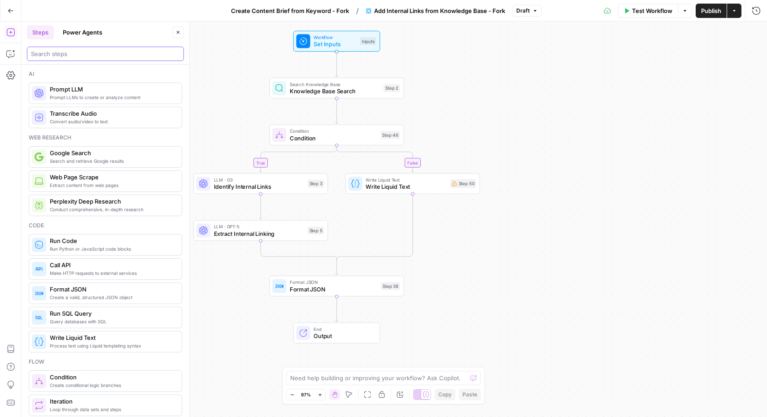
click at [102, 55] on input "search" at bounding box center [105, 53] width 149 height 9
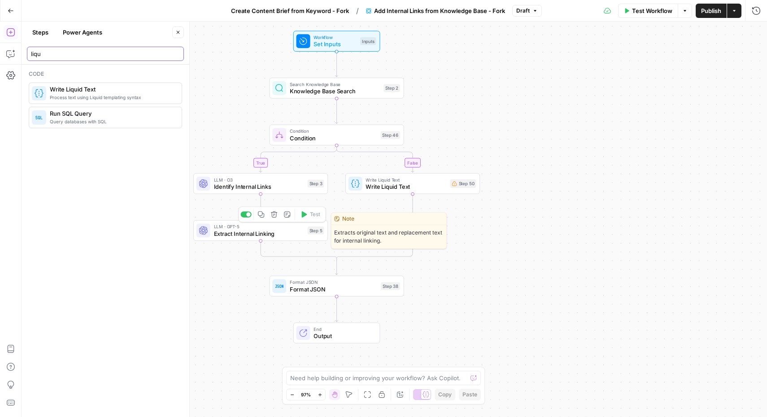
type input "liqu"
click at [235, 232] on span "Extract Internal Linking" at bounding box center [259, 233] width 90 height 9
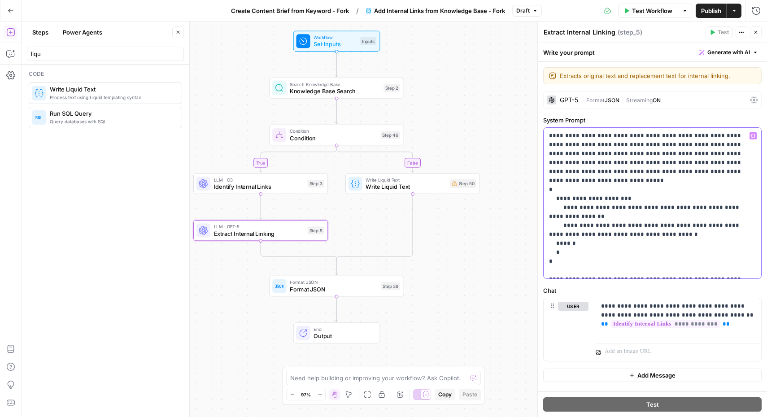
click at [596, 198] on p "**********" at bounding box center [652, 203] width 207 height 144
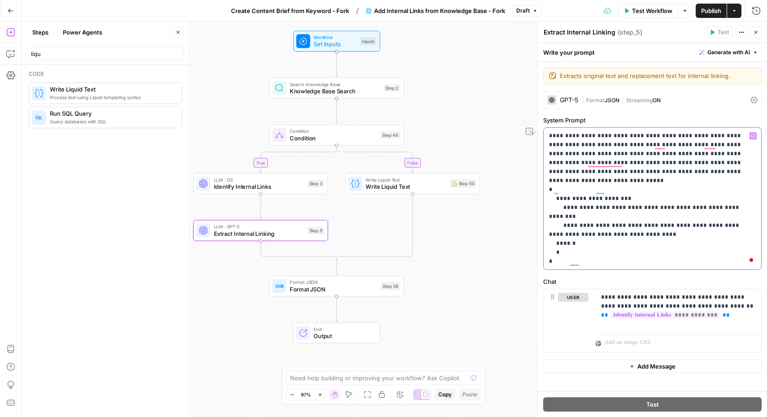
drag, startPoint x: 586, startPoint y: 199, endPoint x: 727, endPoint y: 200, distance: 141.3
click at [727, 200] on p "**********" at bounding box center [652, 198] width 207 height 135
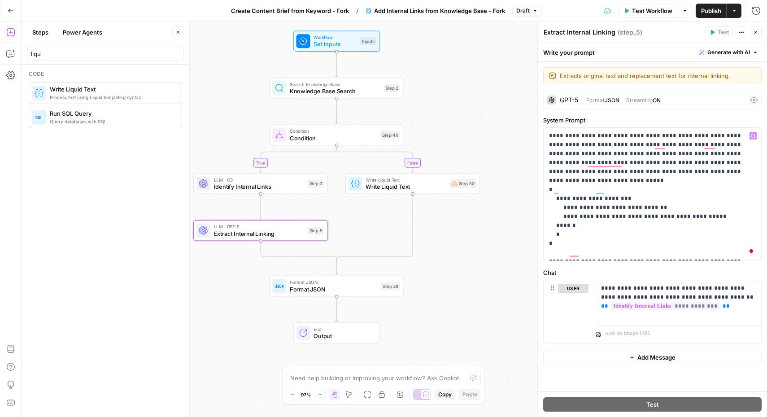
click at [712, 11] on span "Publish" at bounding box center [711, 10] width 20 height 9
click at [296, 12] on span "Create Content Brief from Keyword - Fork" at bounding box center [284, 10] width 118 height 9
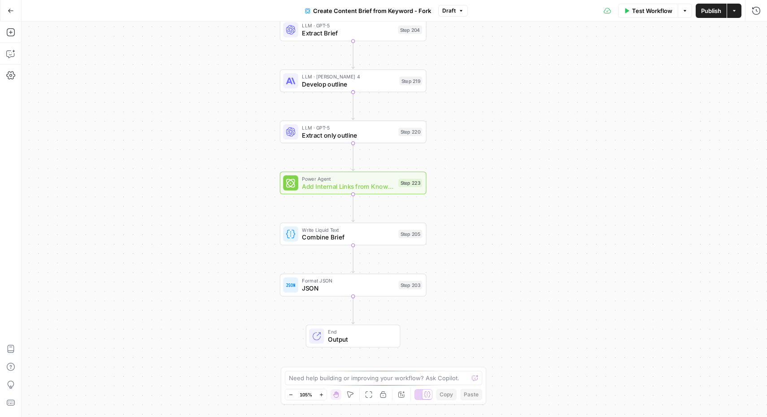
click at [360, 185] on span "Add Internal Links from Knowledge Base - Fork" at bounding box center [348, 186] width 93 height 9
